Goal: Book appointment/travel/reservation

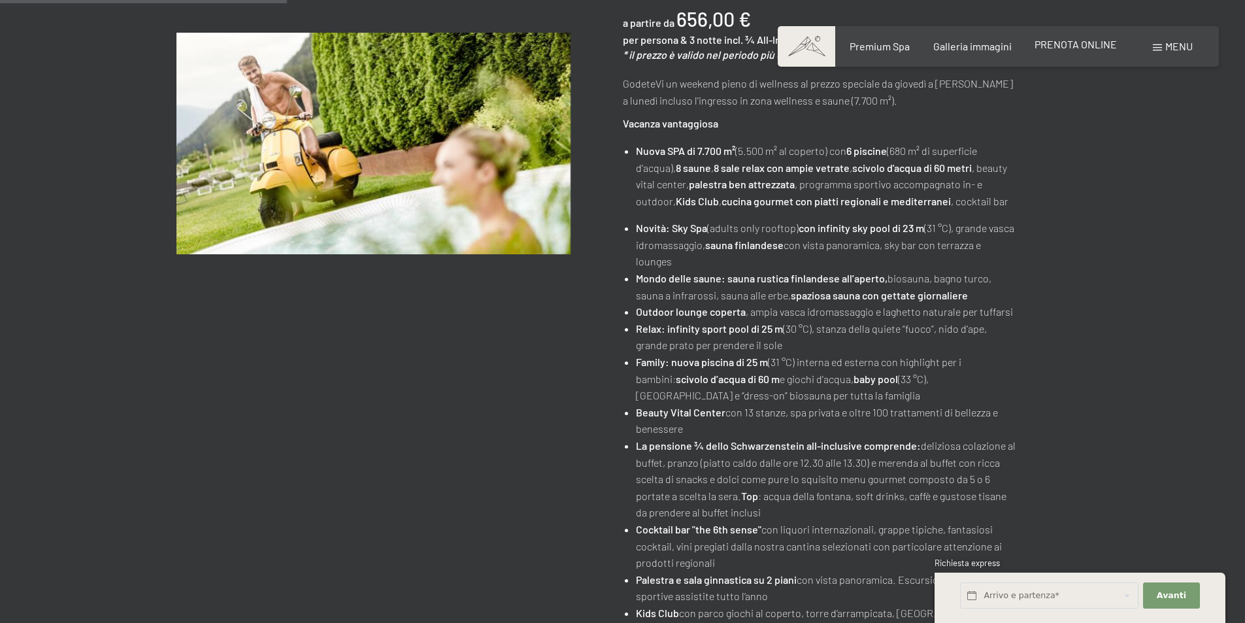
click at [1062, 48] on span "PRENOTA ONLINE" at bounding box center [1075, 44] width 82 height 12
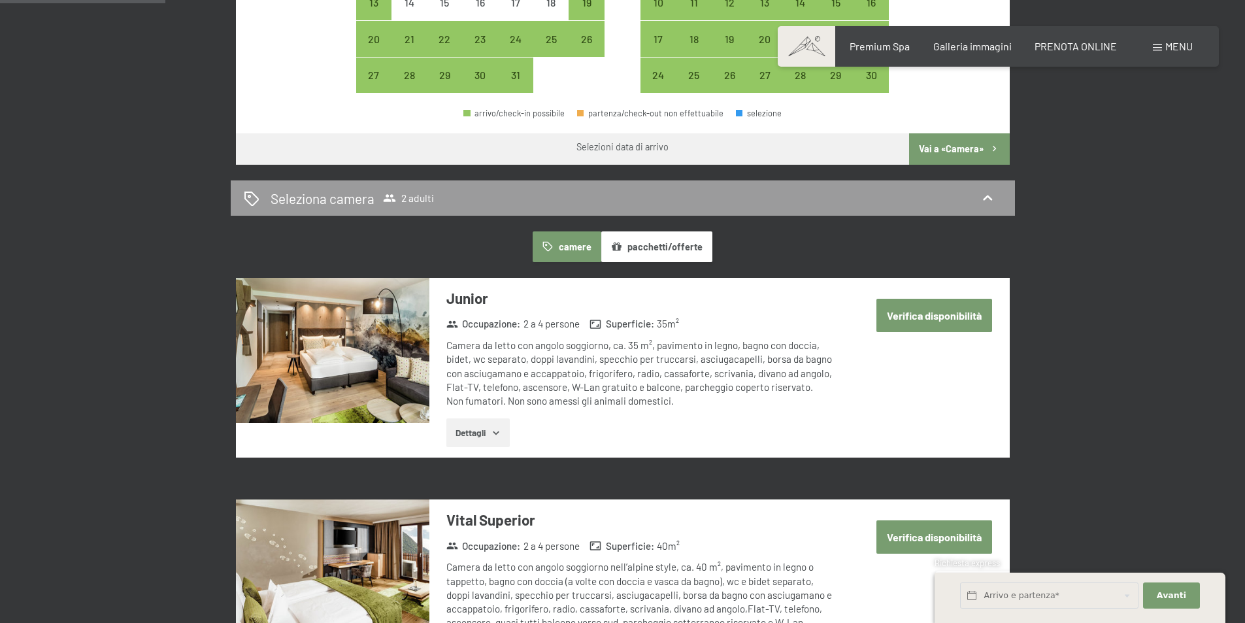
scroll to position [588, 0]
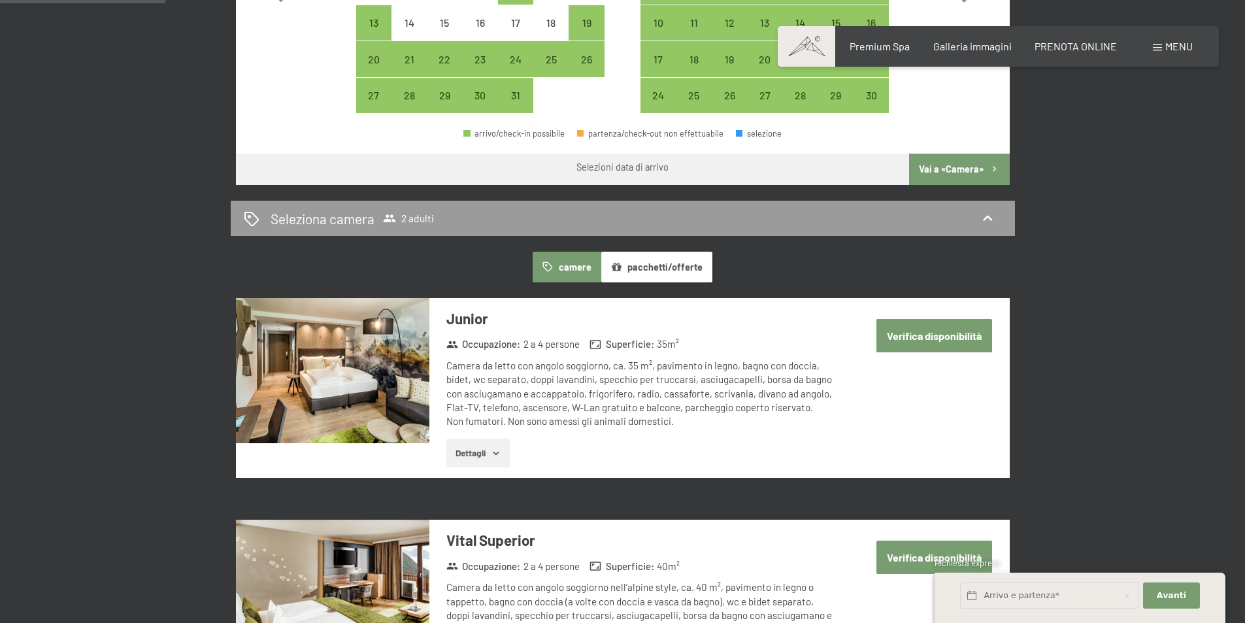
click at [964, 336] on button "Verifica disponibilità" at bounding box center [934, 335] width 116 height 33
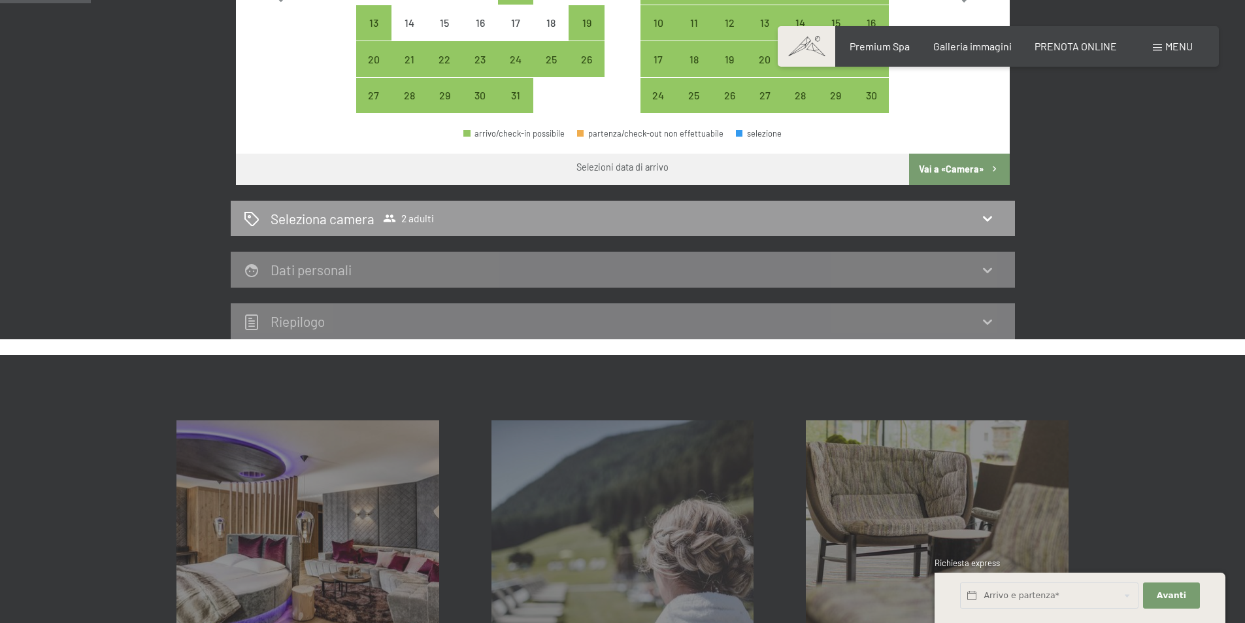
scroll to position [322, 0]
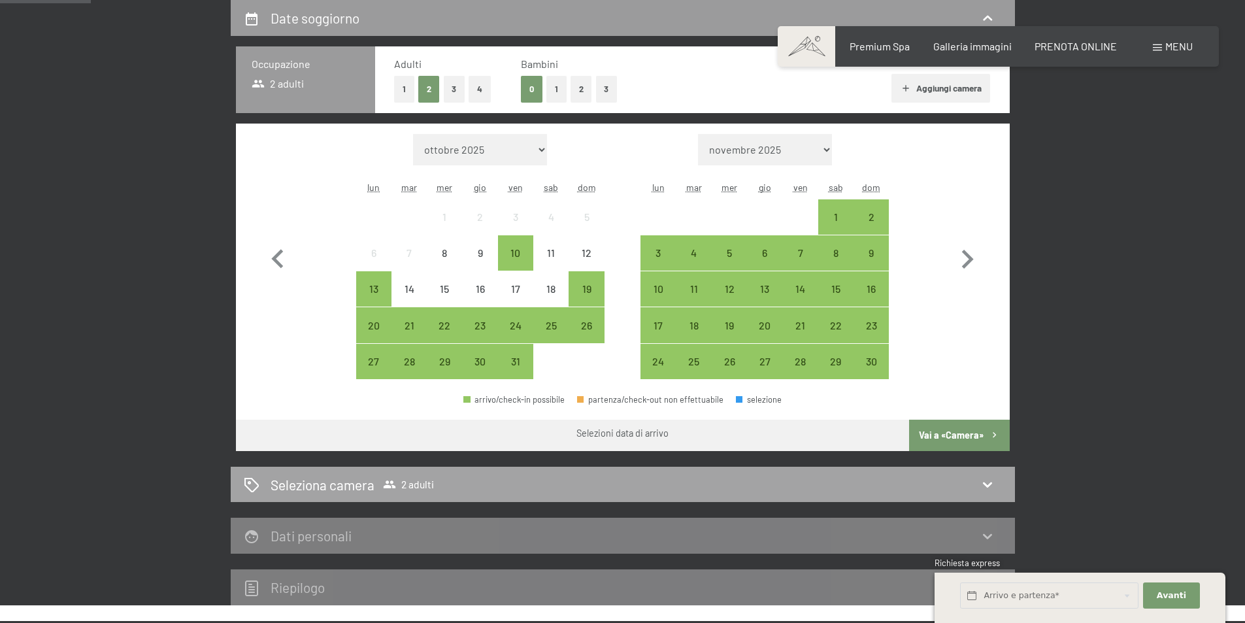
click at [986, 481] on icon at bounding box center [987, 484] width 16 height 16
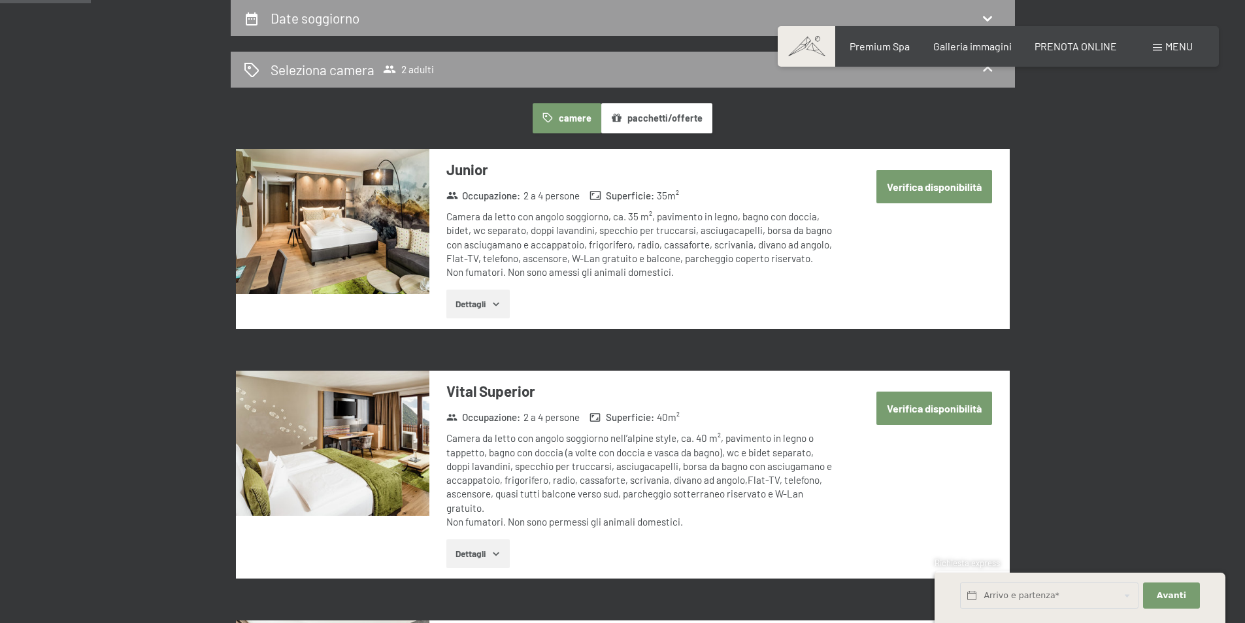
click at [966, 186] on button "Verifica disponibilità" at bounding box center [934, 186] width 116 height 33
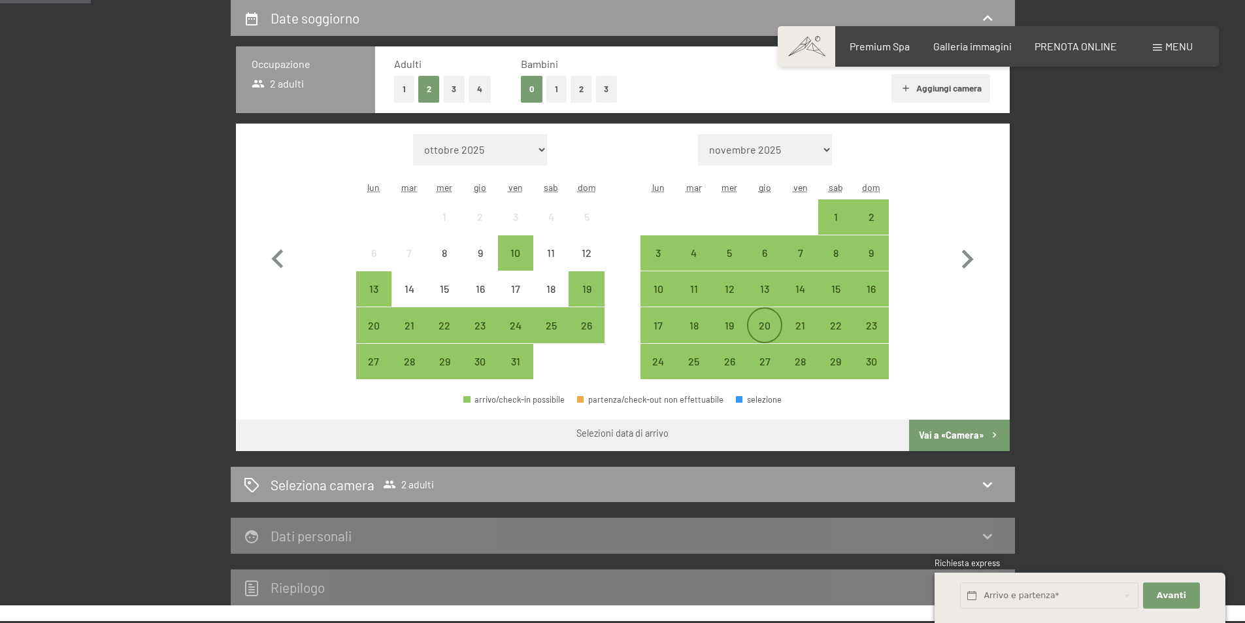
click at [772, 321] on div "20" at bounding box center [764, 336] width 33 height 33
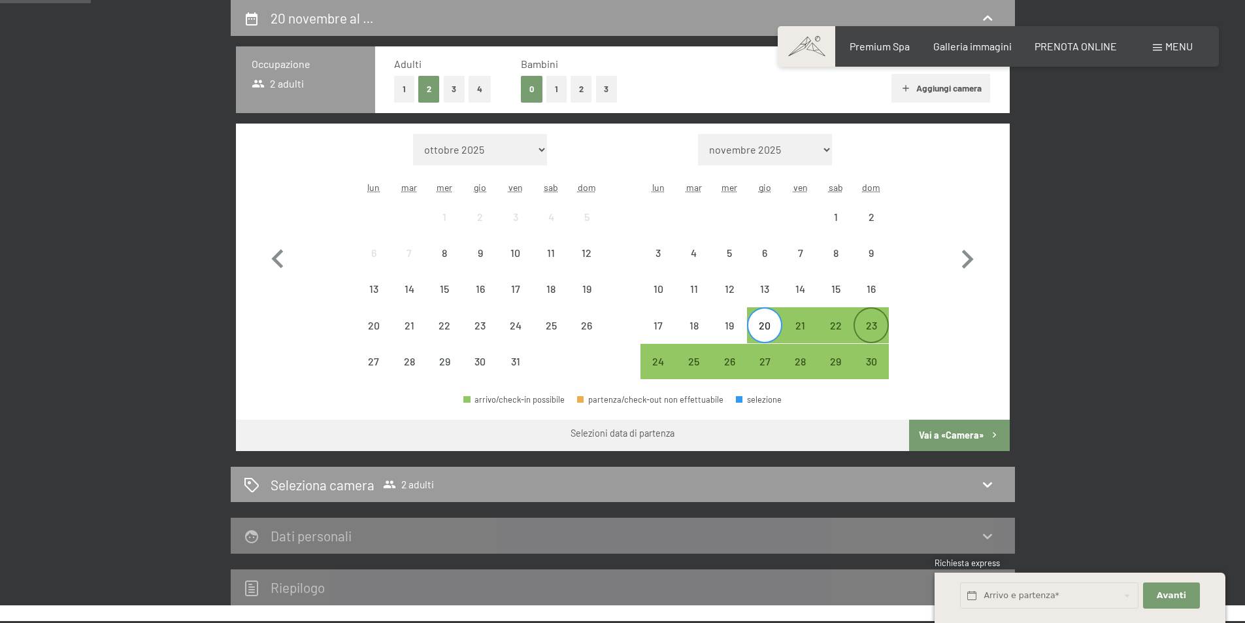
click at [874, 320] on div "23" at bounding box center [871, 336] width 33 height 33
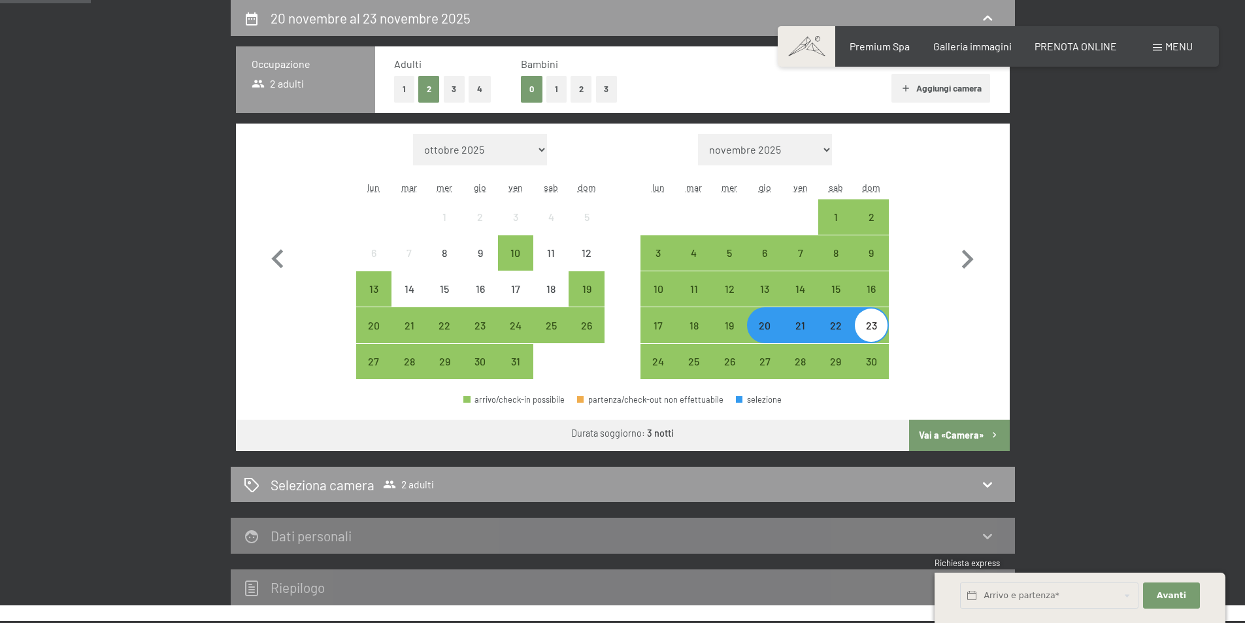
click at [944, 435] on button "Vai a «Camera»" at bounding box center [959, 434] width 100 height 31
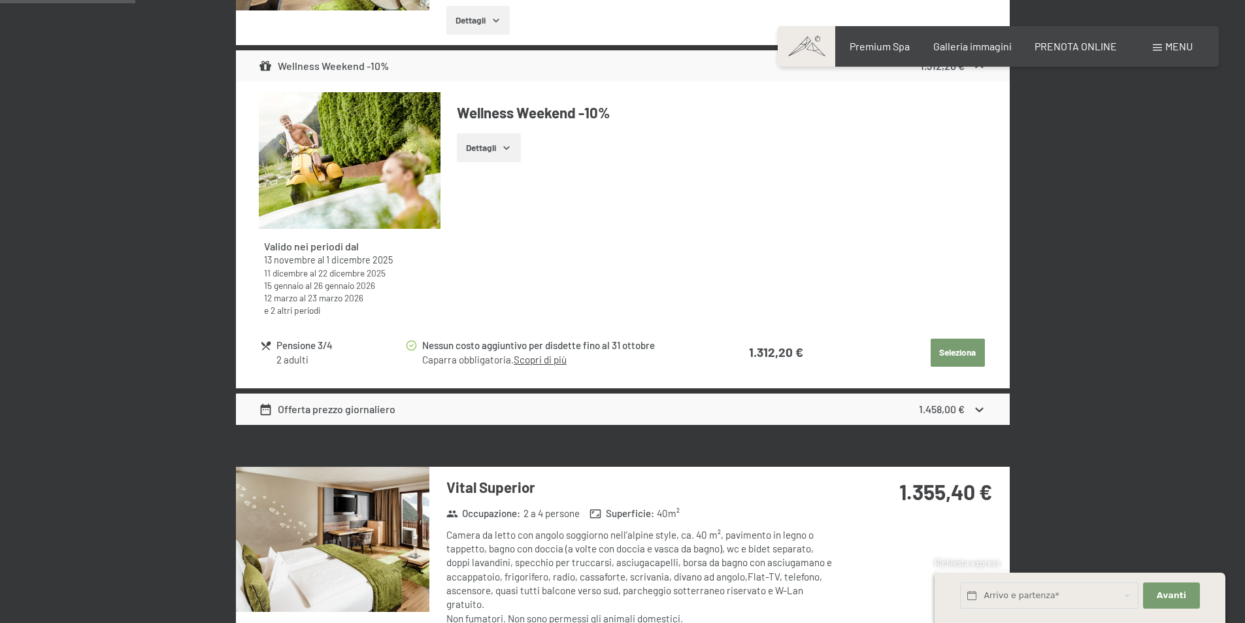
scroll to position [583, 0]
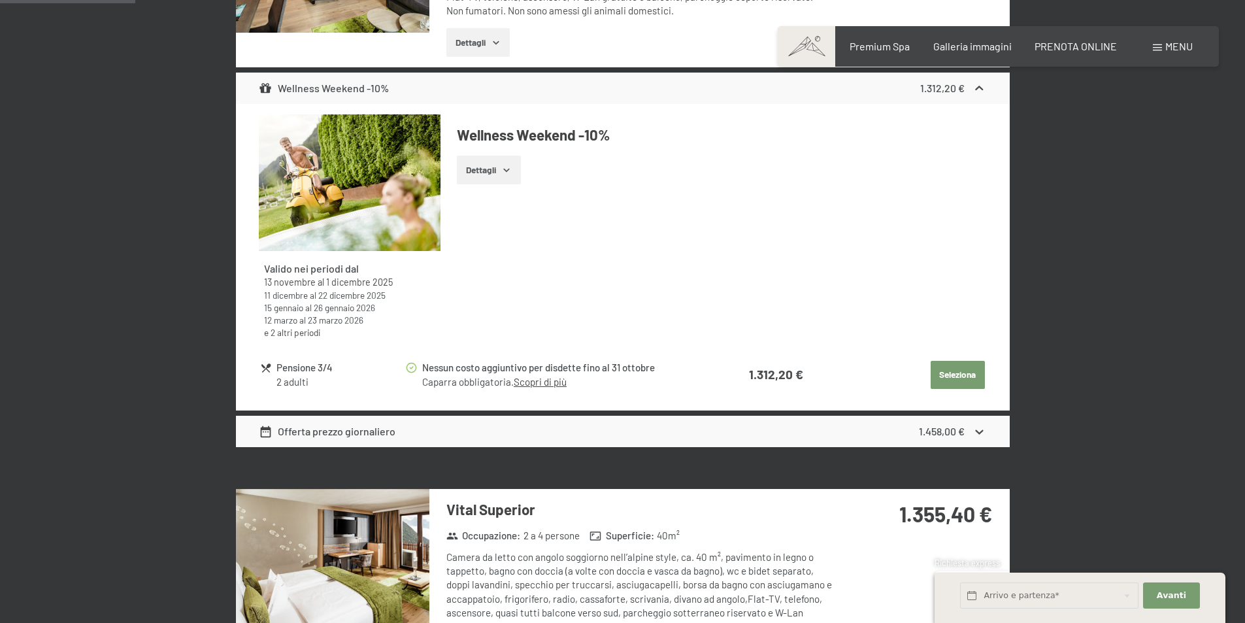
click at [981, 433] on icon at bounding box center [979, 432] width 14 height 14
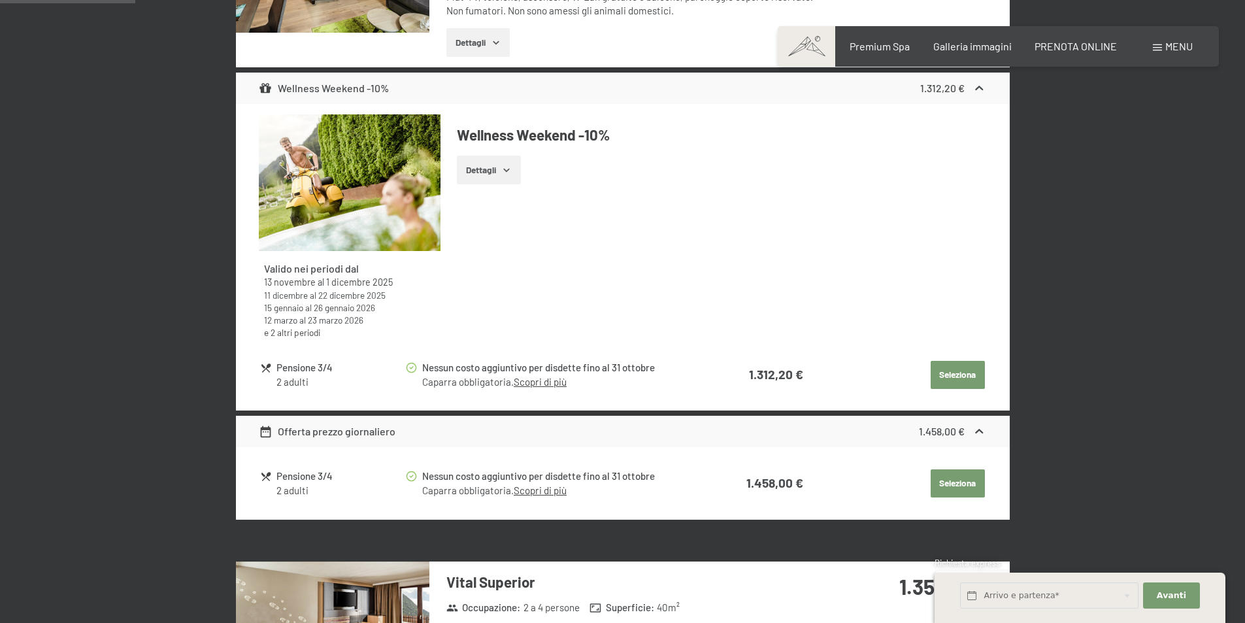
click at [975, 427] on icon at bounding box center [979, 432] width 14 height 14
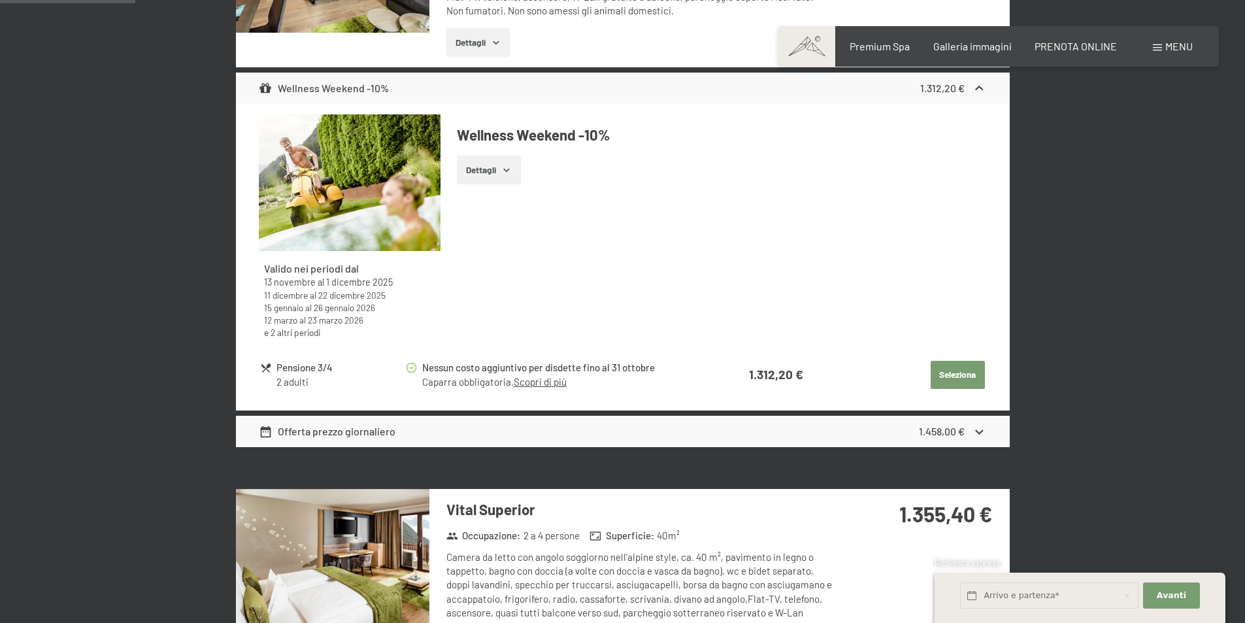
click at [971, 374] on button "Seleziona" at bounding box center [957, 375] width 54 height 29
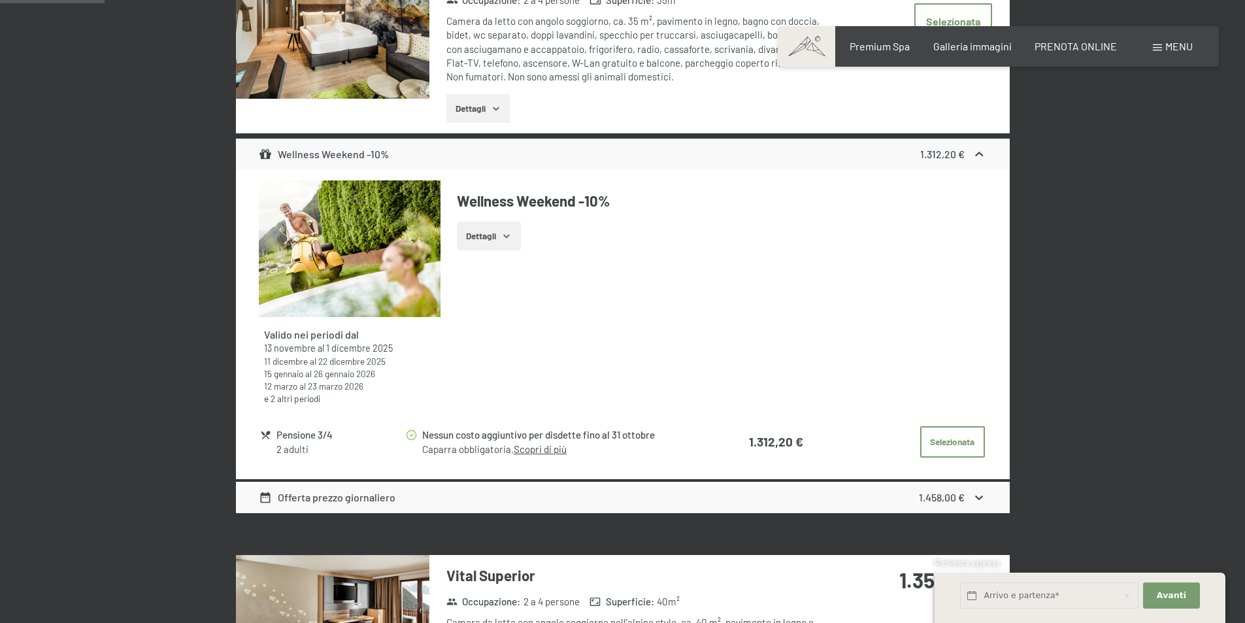
scroll to position [518, 0]
click at [973, 445] on button "Selezionata" at bounding box center [952, 440] width 65 height 31
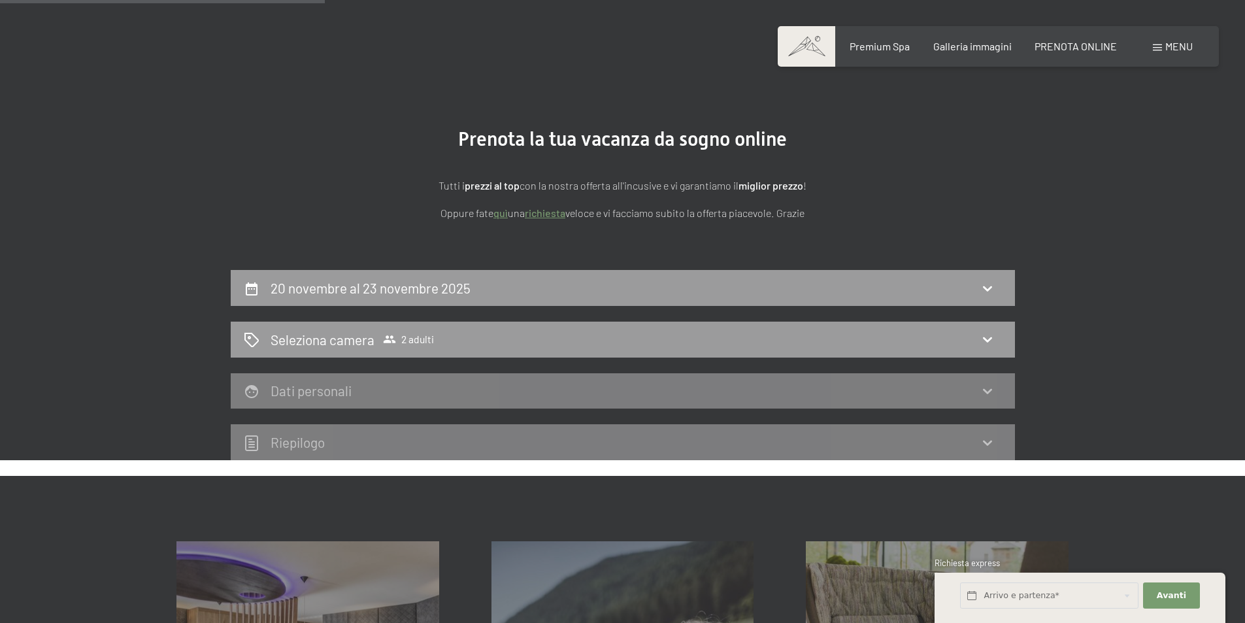
scroll to position [0, 0]
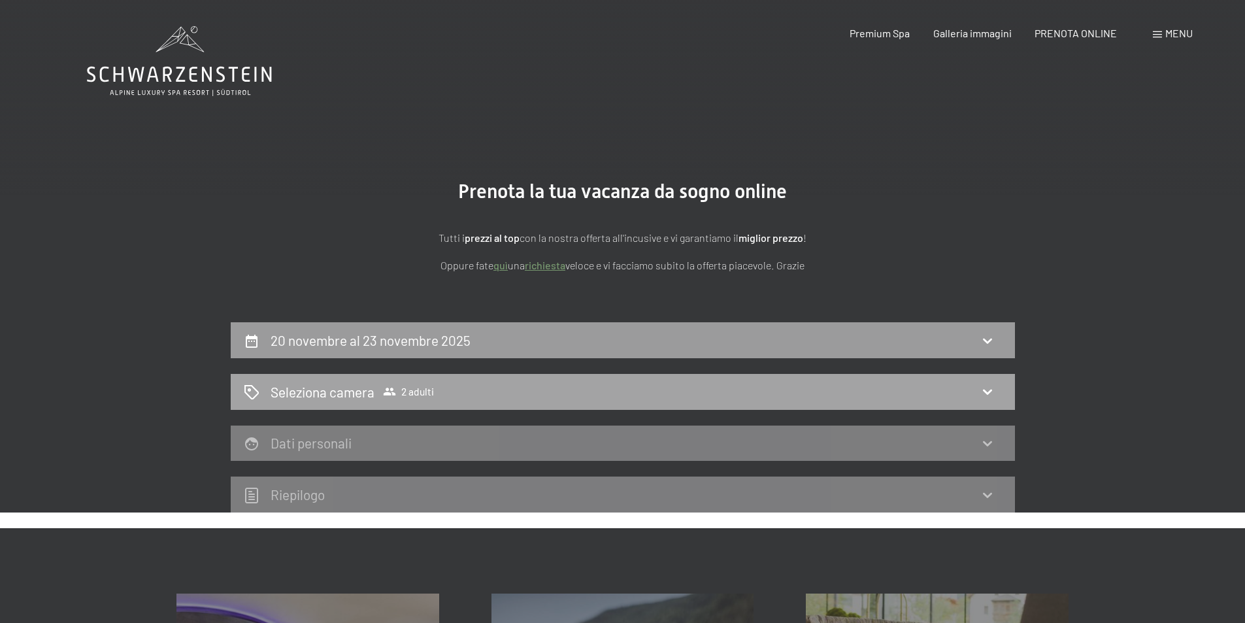
click at [987, 387] on icon at bounding box center [987, 392] width 16 height 16
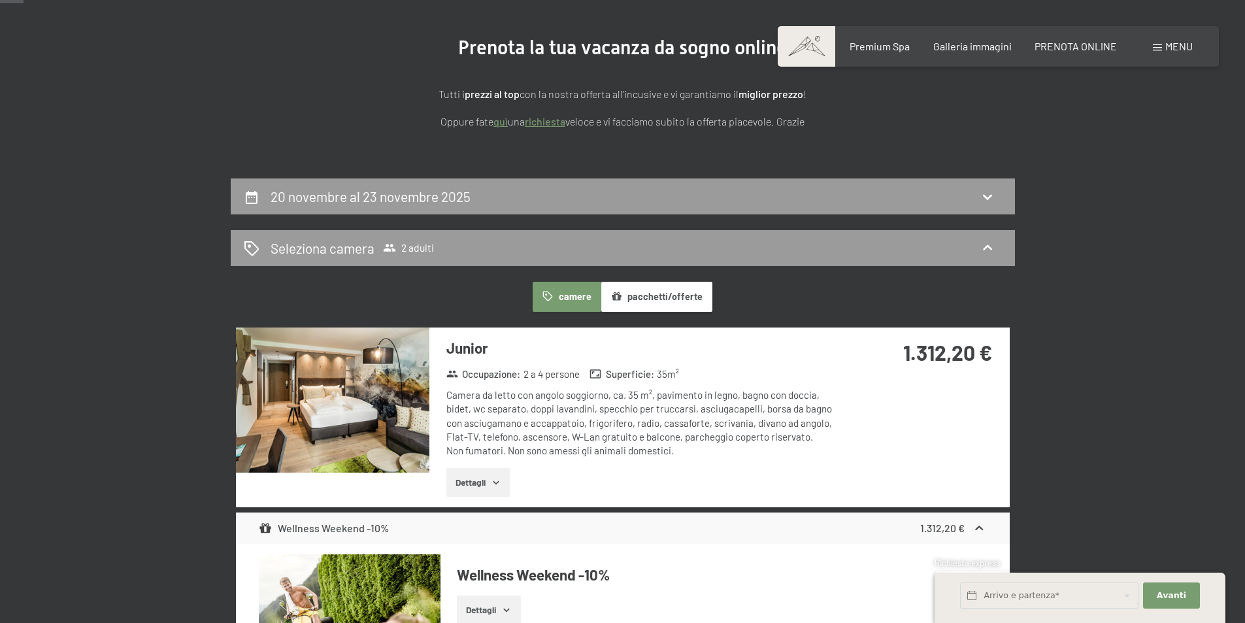
scroll to position [61, 0]
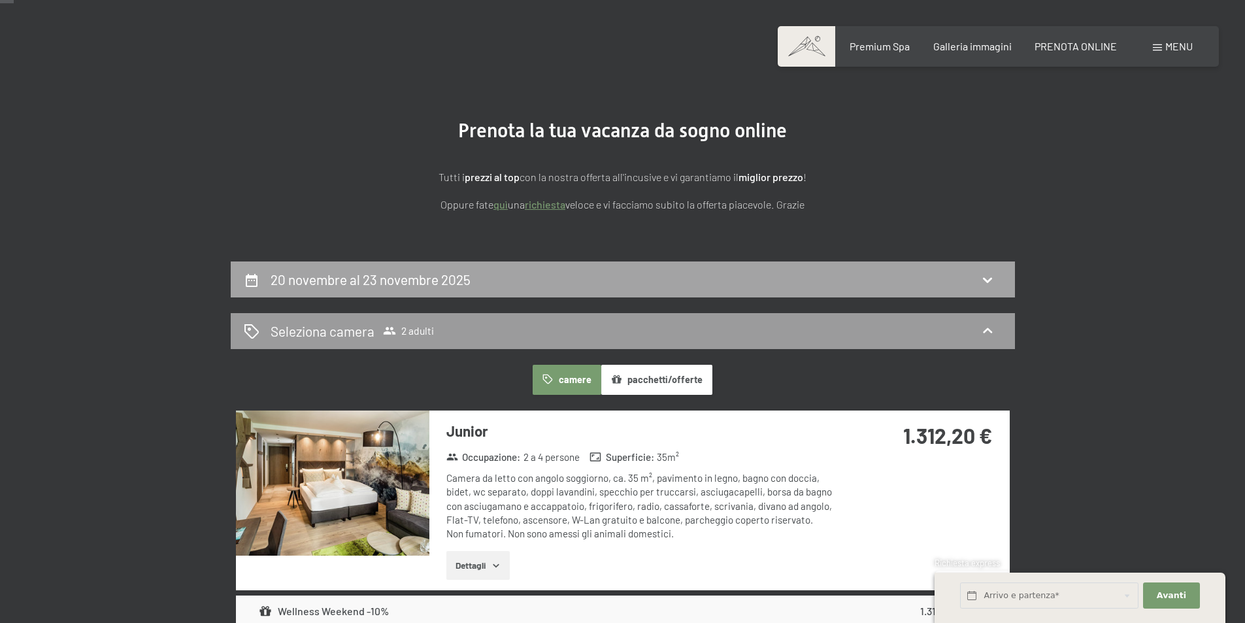
click at [982, 278] on icon at bounding box center [987, 280] width 16 height 16
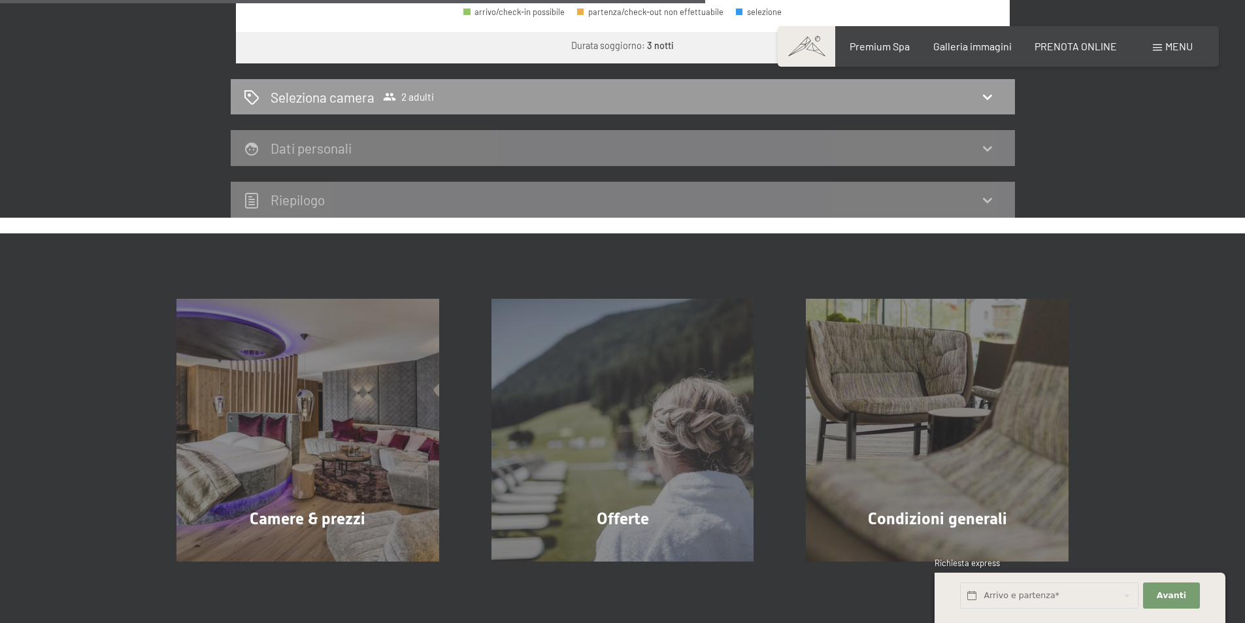
scroll to position [779, 0]
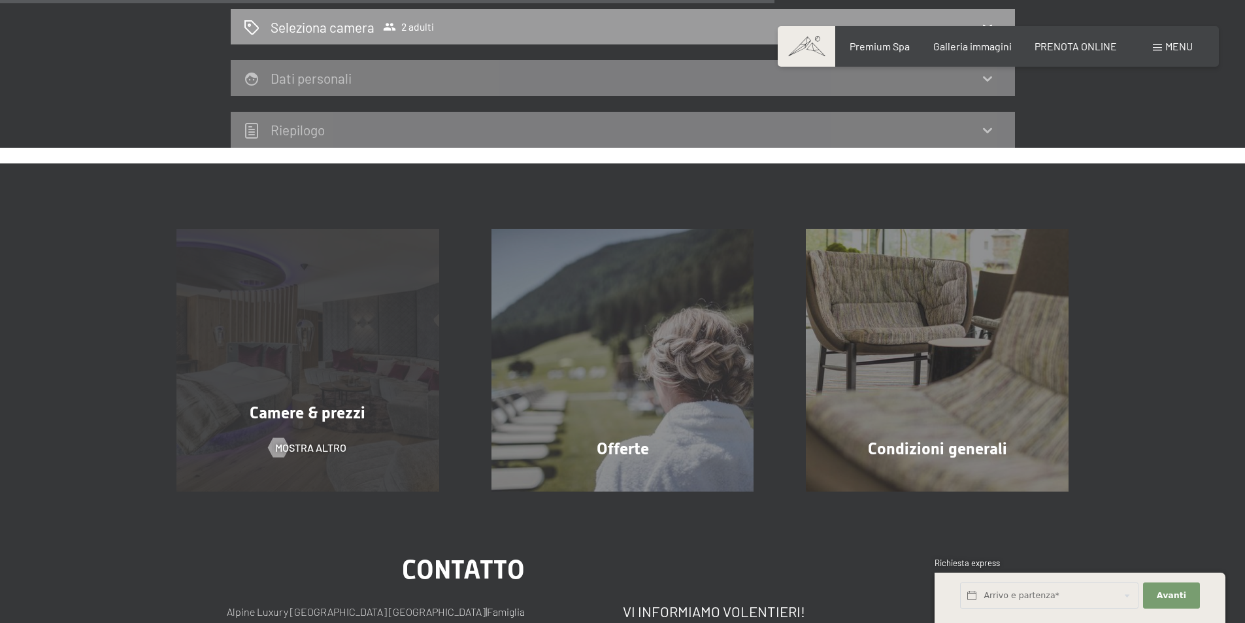
click at [357, 421] on span "Camere & prezzi" at bounding box center [308, 412] width 116 height 19
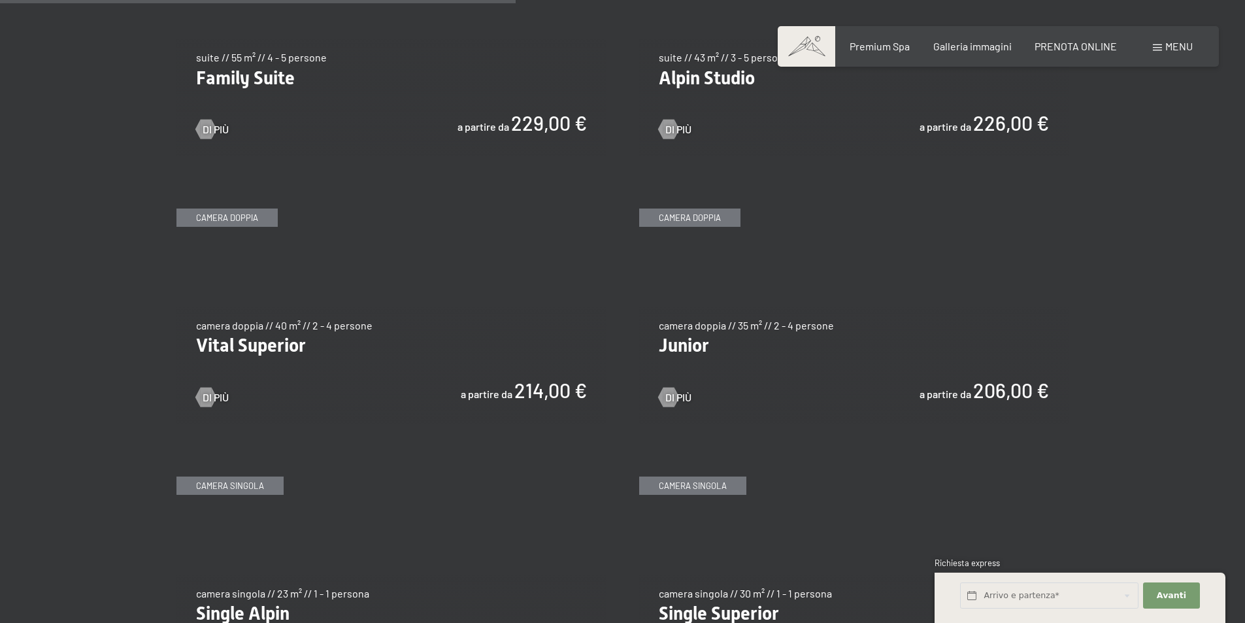
scroll to position [1764, 0]
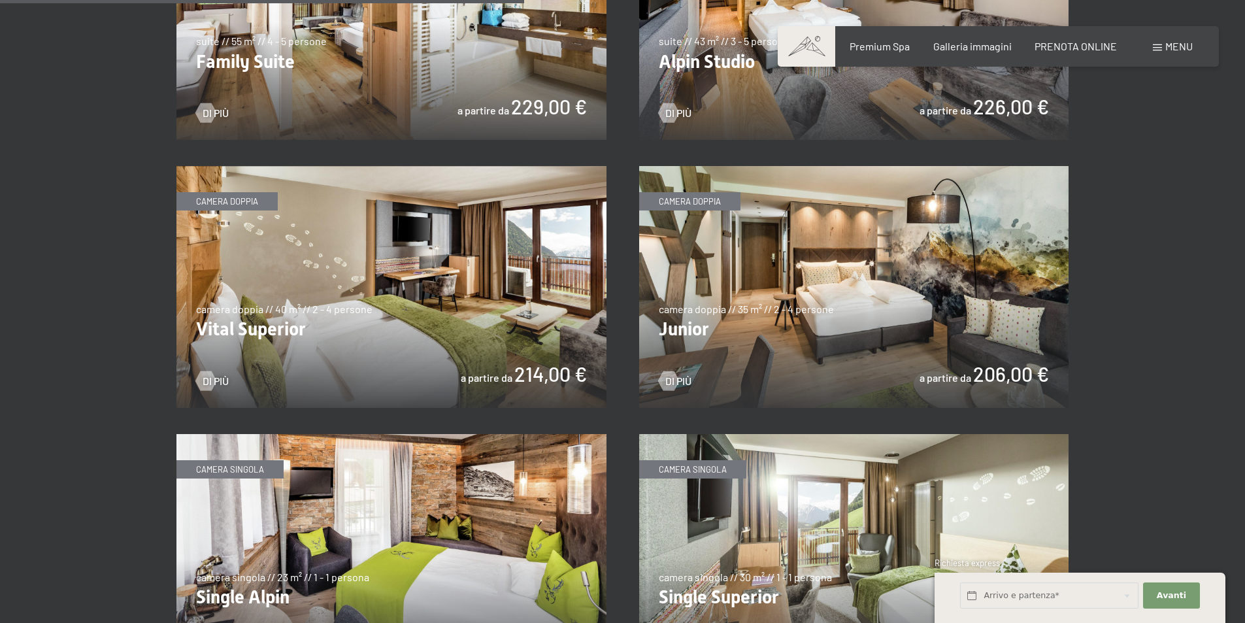
click at [681, 372] on img at bounding box center [854, 287] width 430 height 242
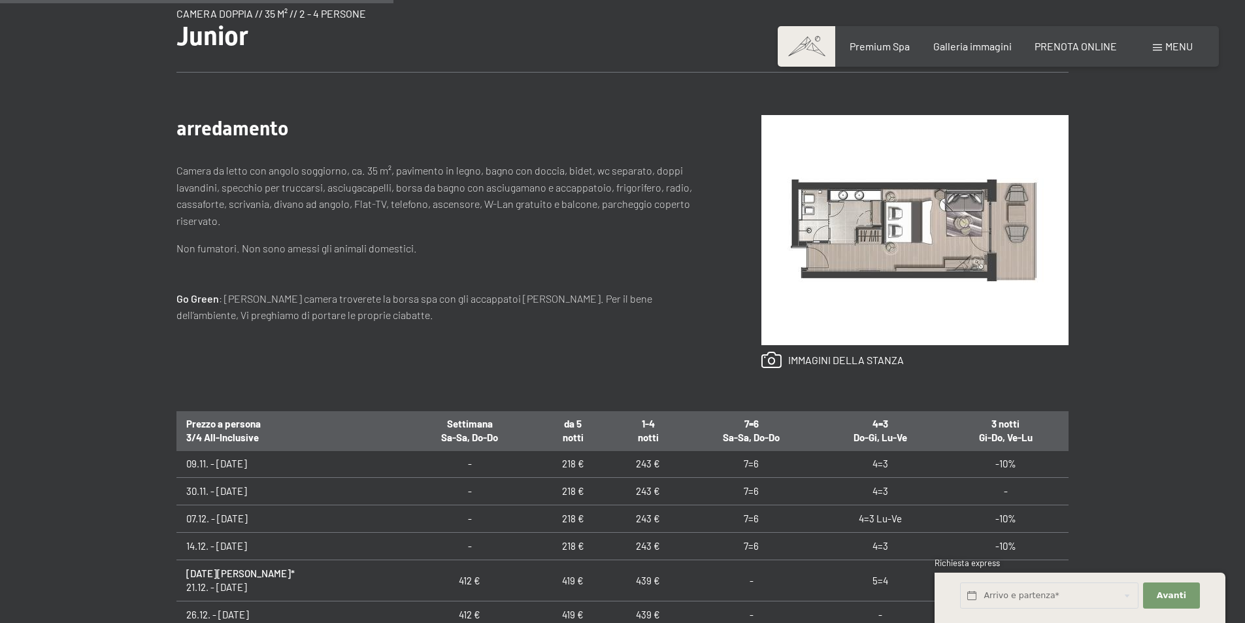
scroll to position [131, 0]
